Goal: Check status

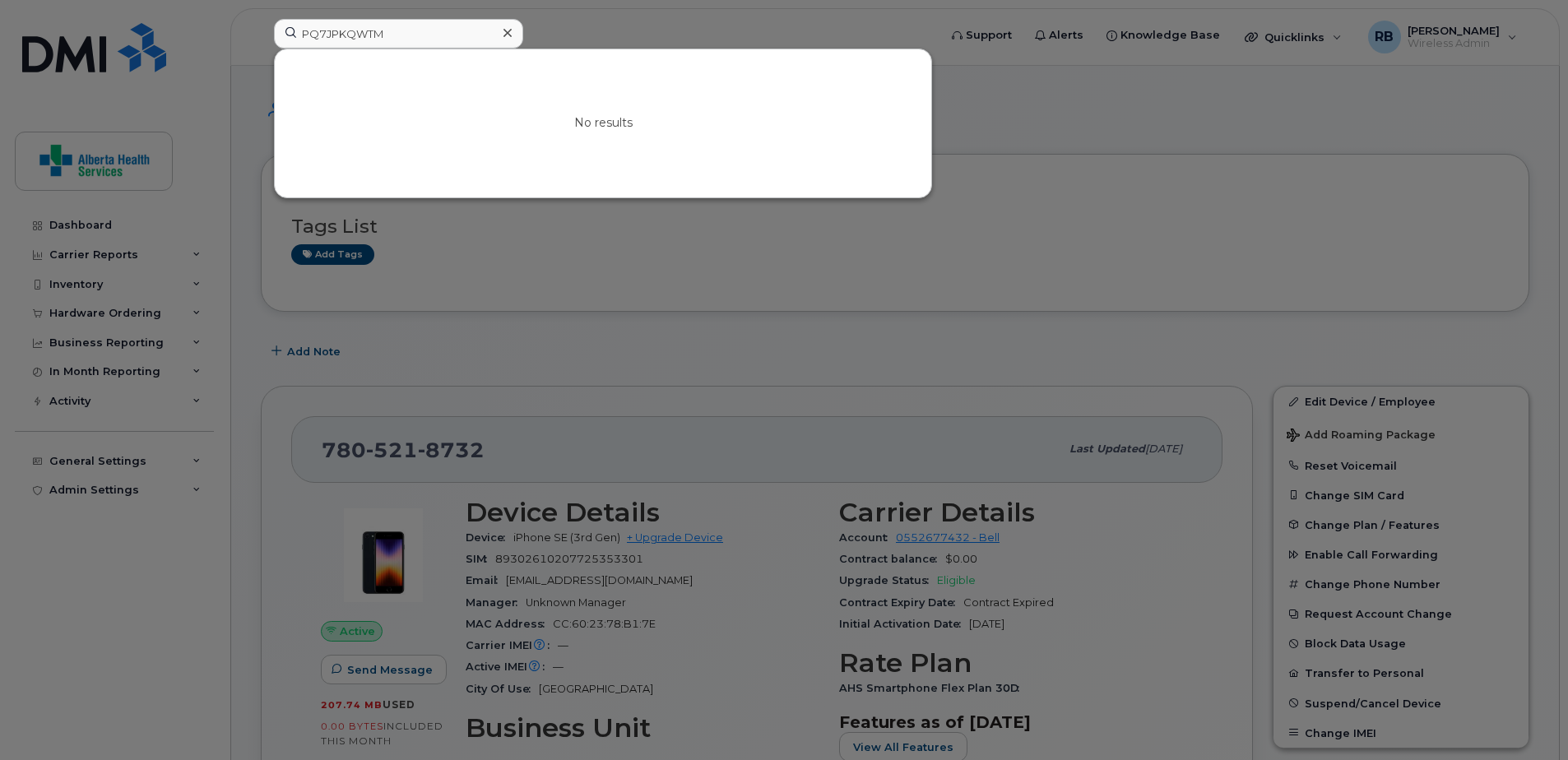
drag, startPoint x: 416, startPoint y: 30, endPoint x: 88, endPoint y: 14, distance: 328.4
click at [260, 22] on div "PQ7JPKQWTM No results" at bounding box center [599, 37] width 679 height 36
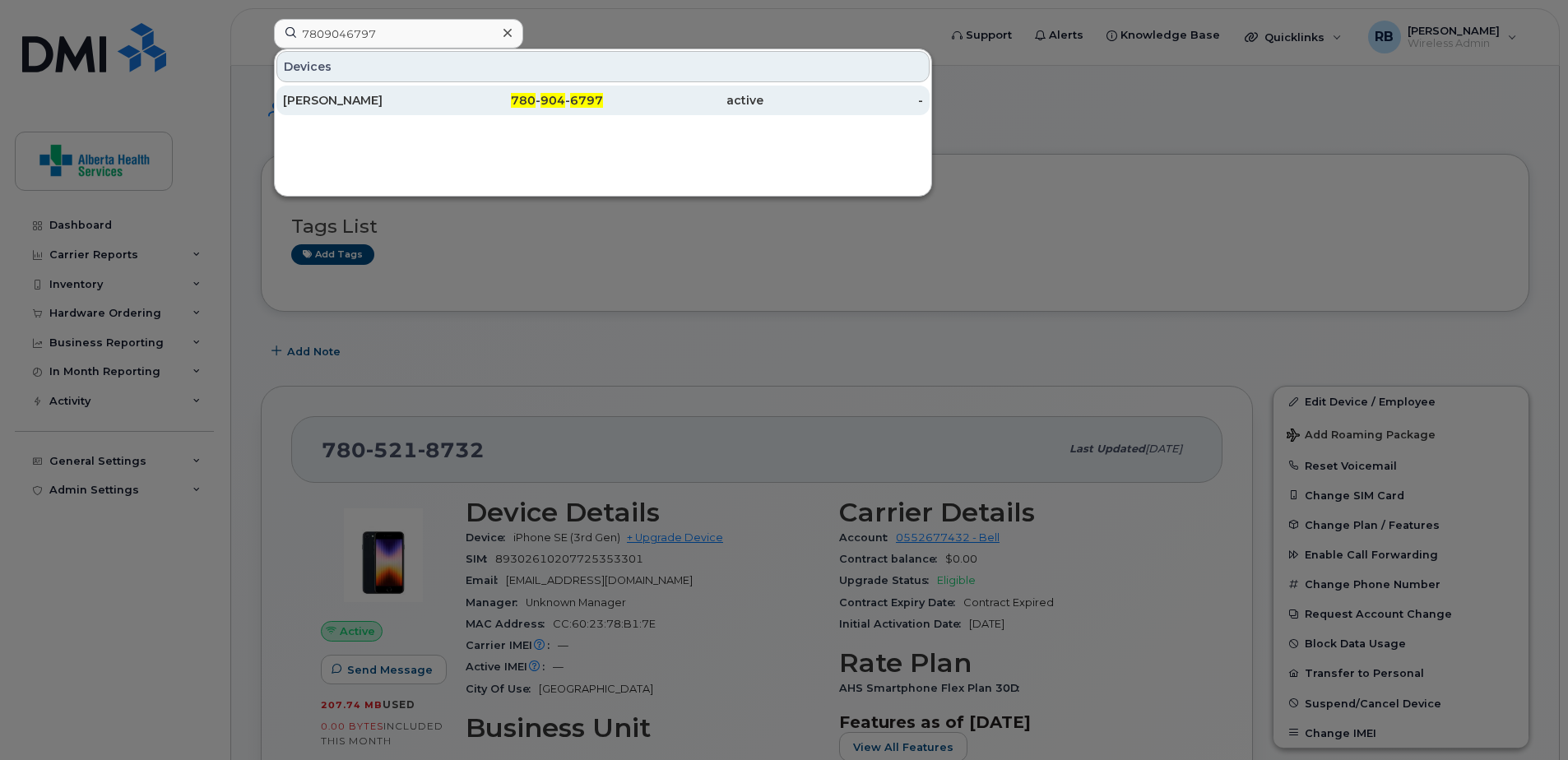
type input "7809046797"
click at [494, 103] on div "780 - 904 - 6797" at bounding box center [524, 100] width 161 height 16
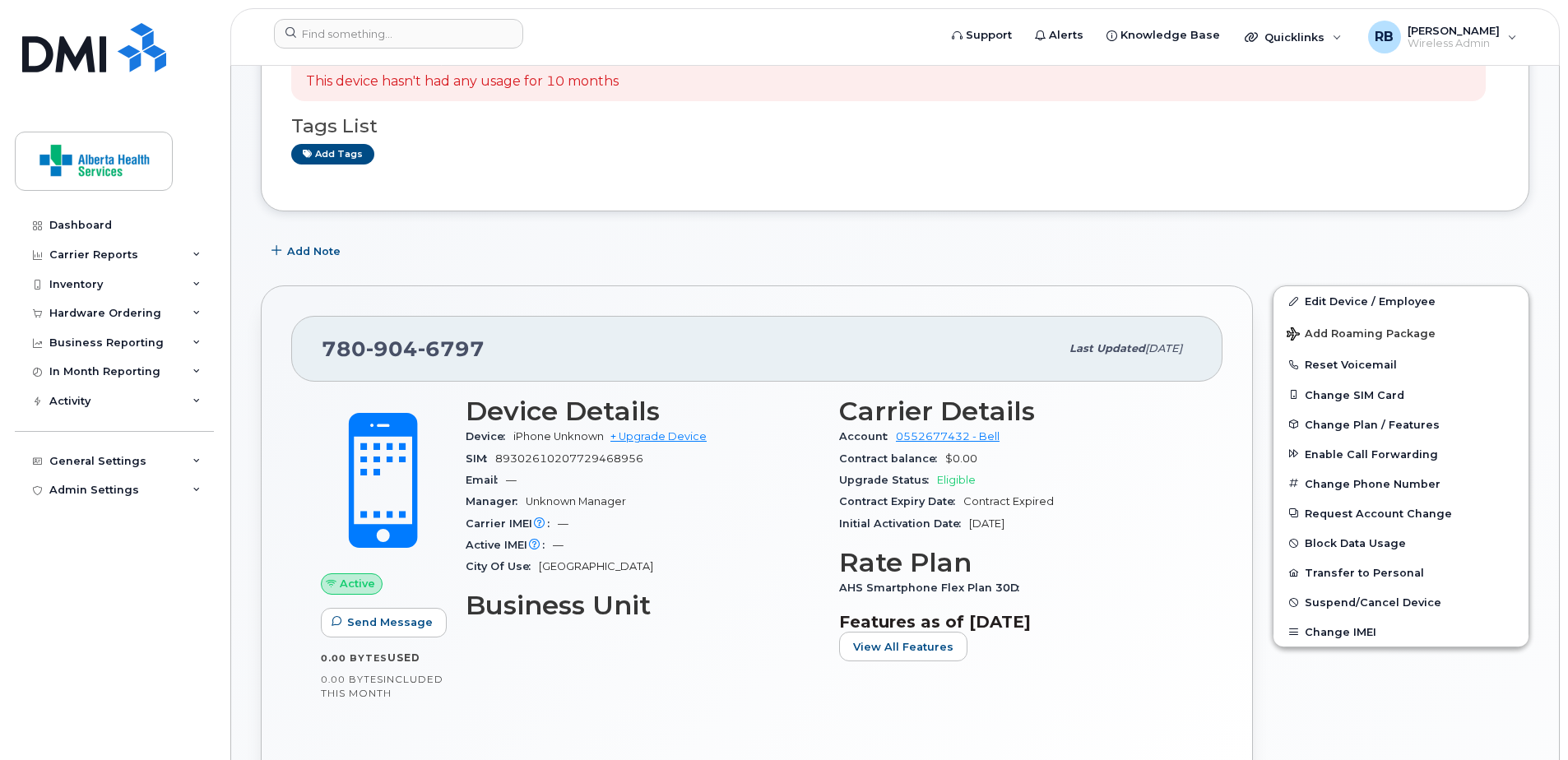
scroll to position [165, 0]
click at [768, 190] on div "Suspension Candidate This device hasn't had any usage for 10 months Tags List A…" at bounding box center [895, 100] width 1269 height 221
